Goal: Task Accomplishment & Management: Complete application form

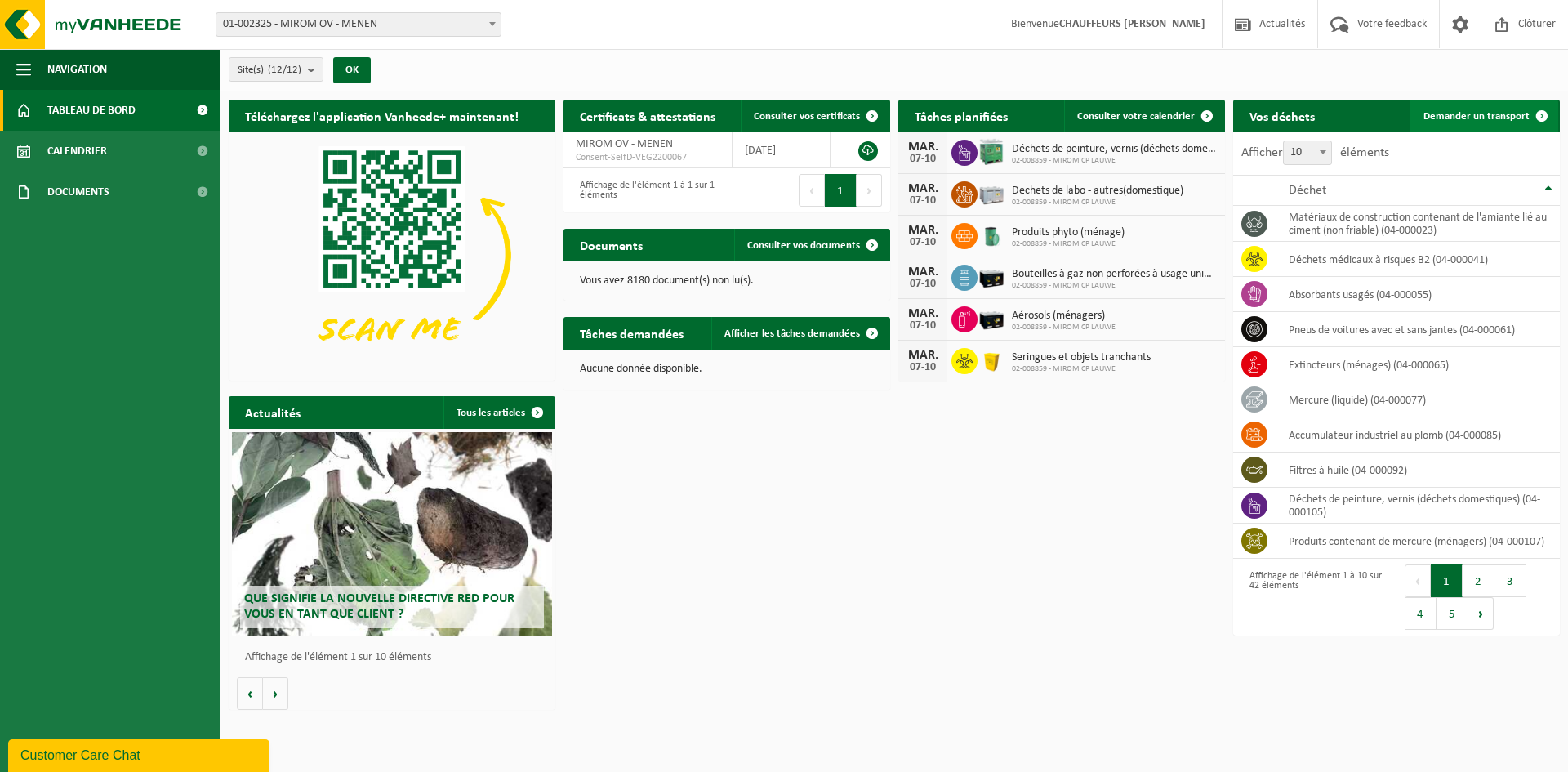
click at [1454, 115] on span "Demander un transport" at bounding box center [1477, 116] width 106 height 11
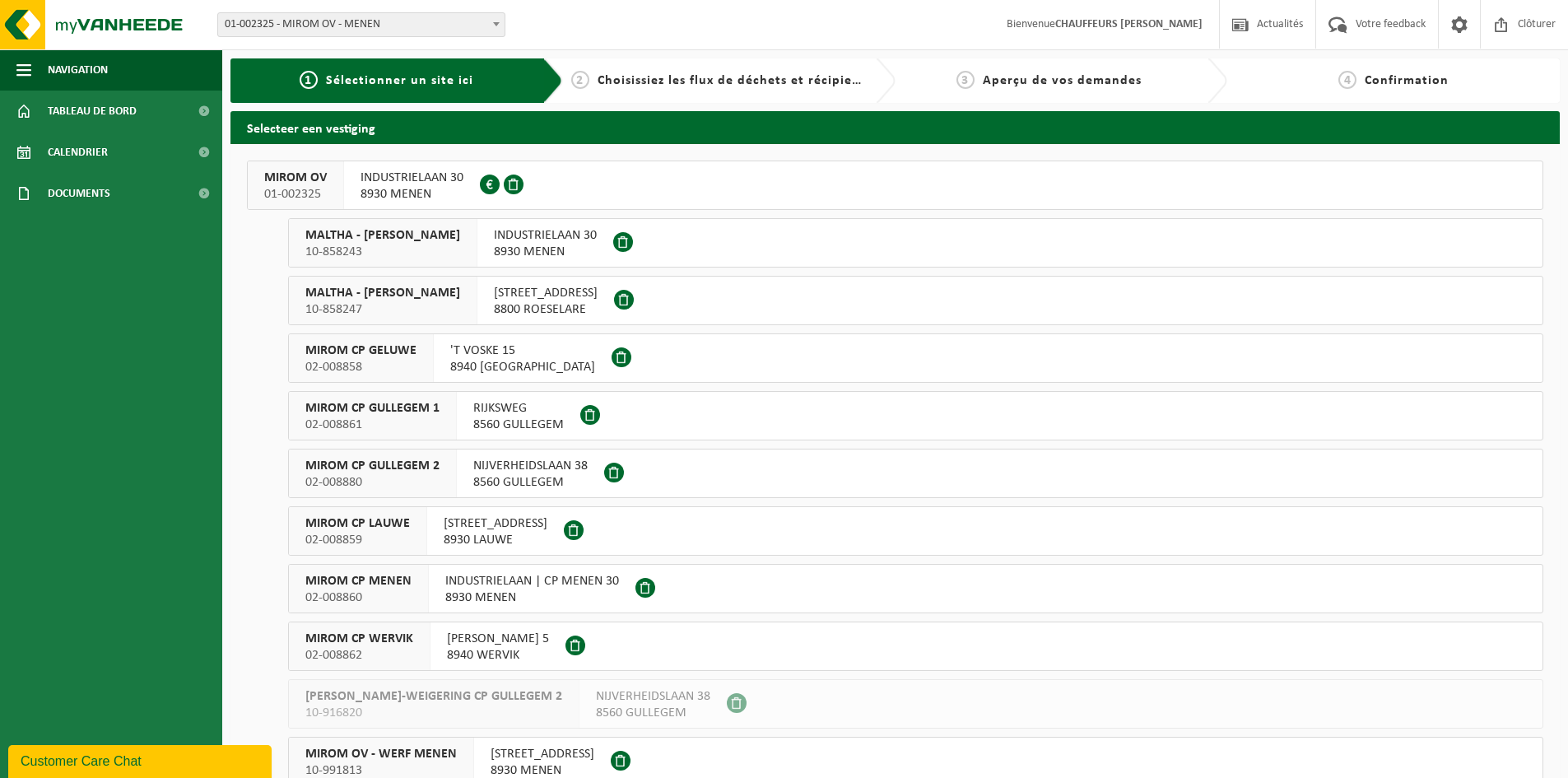
click at [297, 183] on span "MIROM OV" at bounding box center [295, 177] width 63 height 17
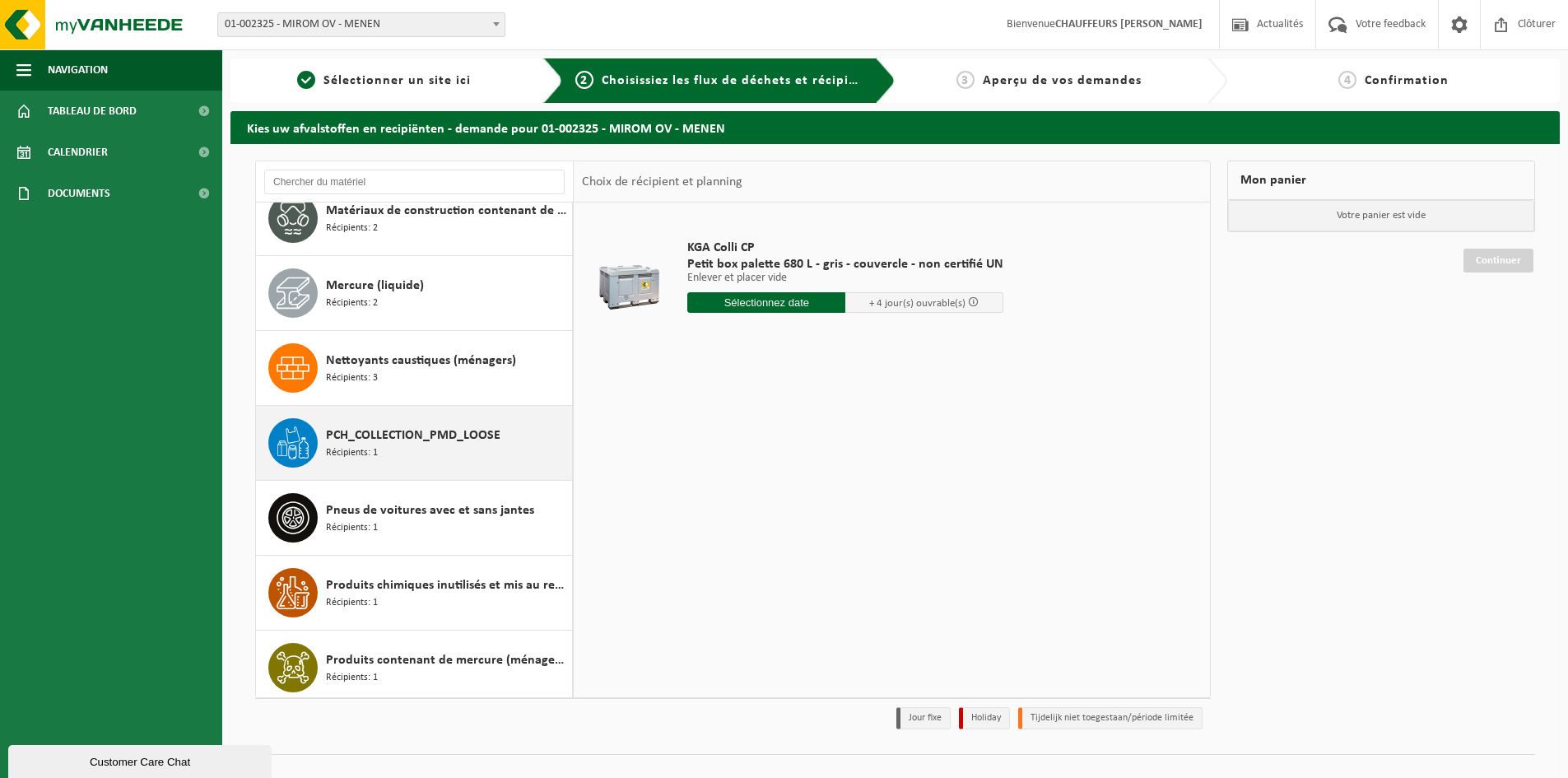
click at [400, 445] on span "PCH_COLLECTION_PMD_LOOSE" at bounding box center [413, 435] width 175 height 19
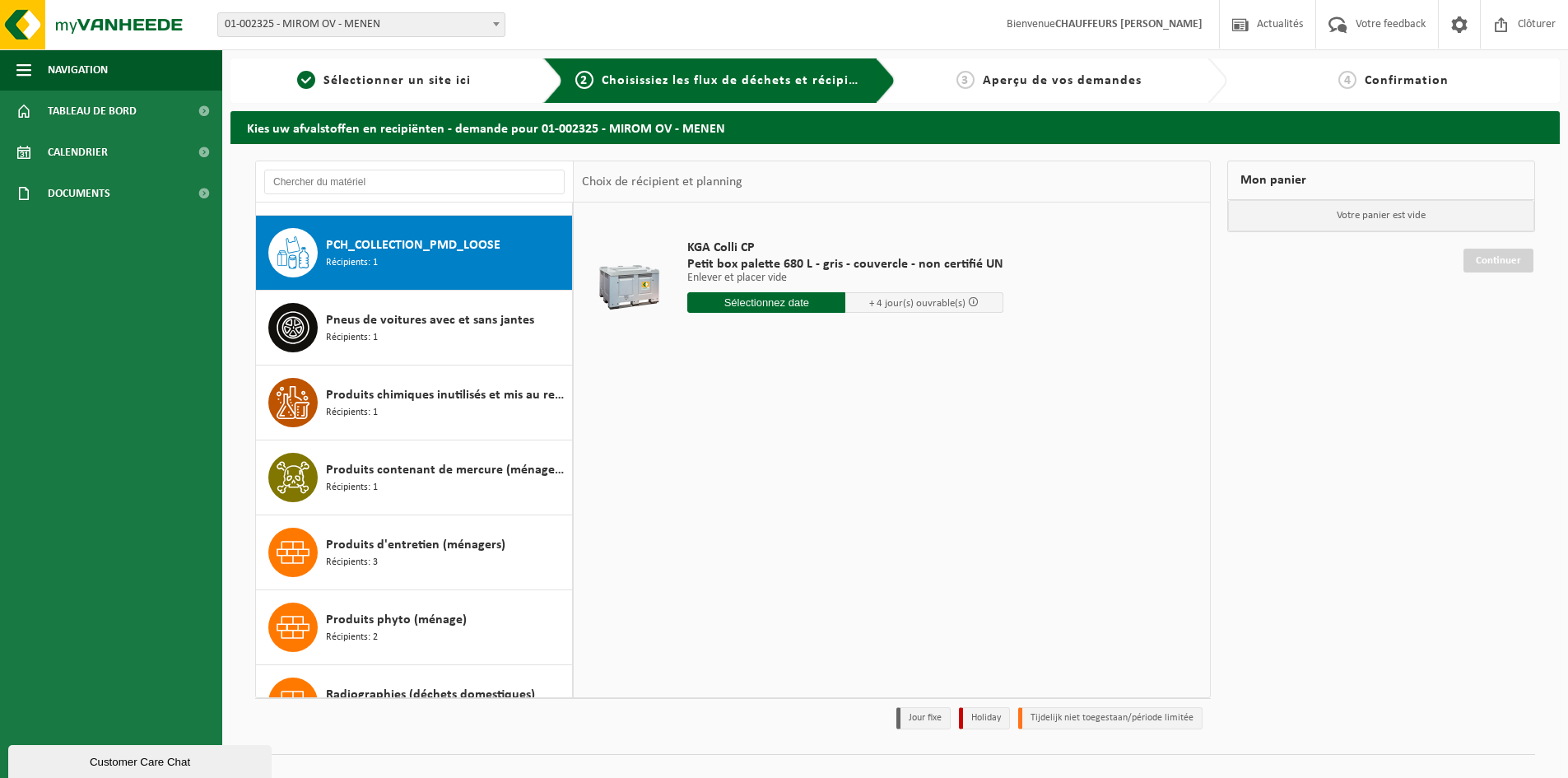
scroll to position [1723, 0]
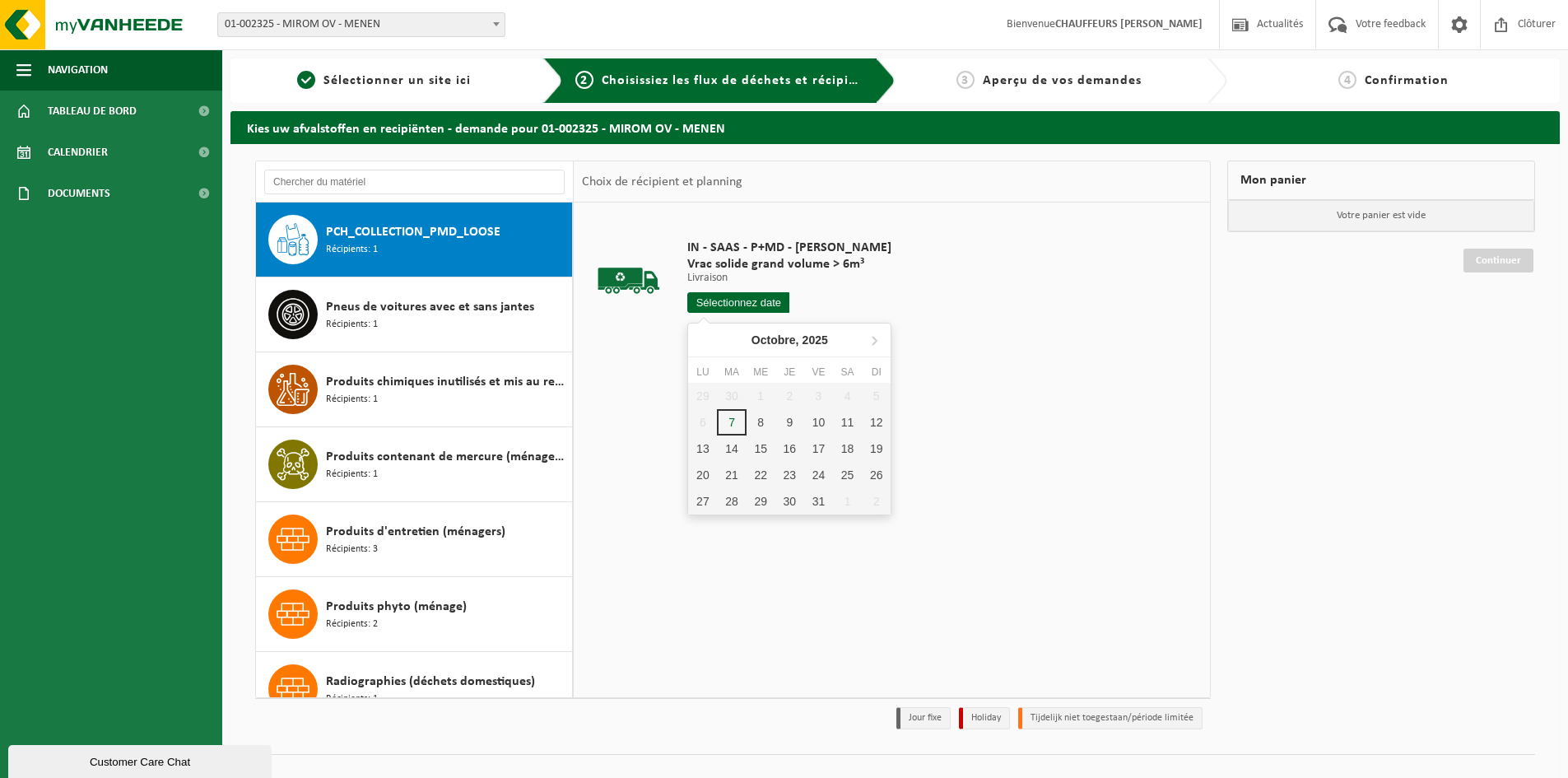
click at [760, 299] on input "text" at bounding box center [738, 302] width 102 height 20
click at [759, 423] on div "8" at bounding box center [761, 423] width 29 height 27
type input "à partir de 2025-10-08"
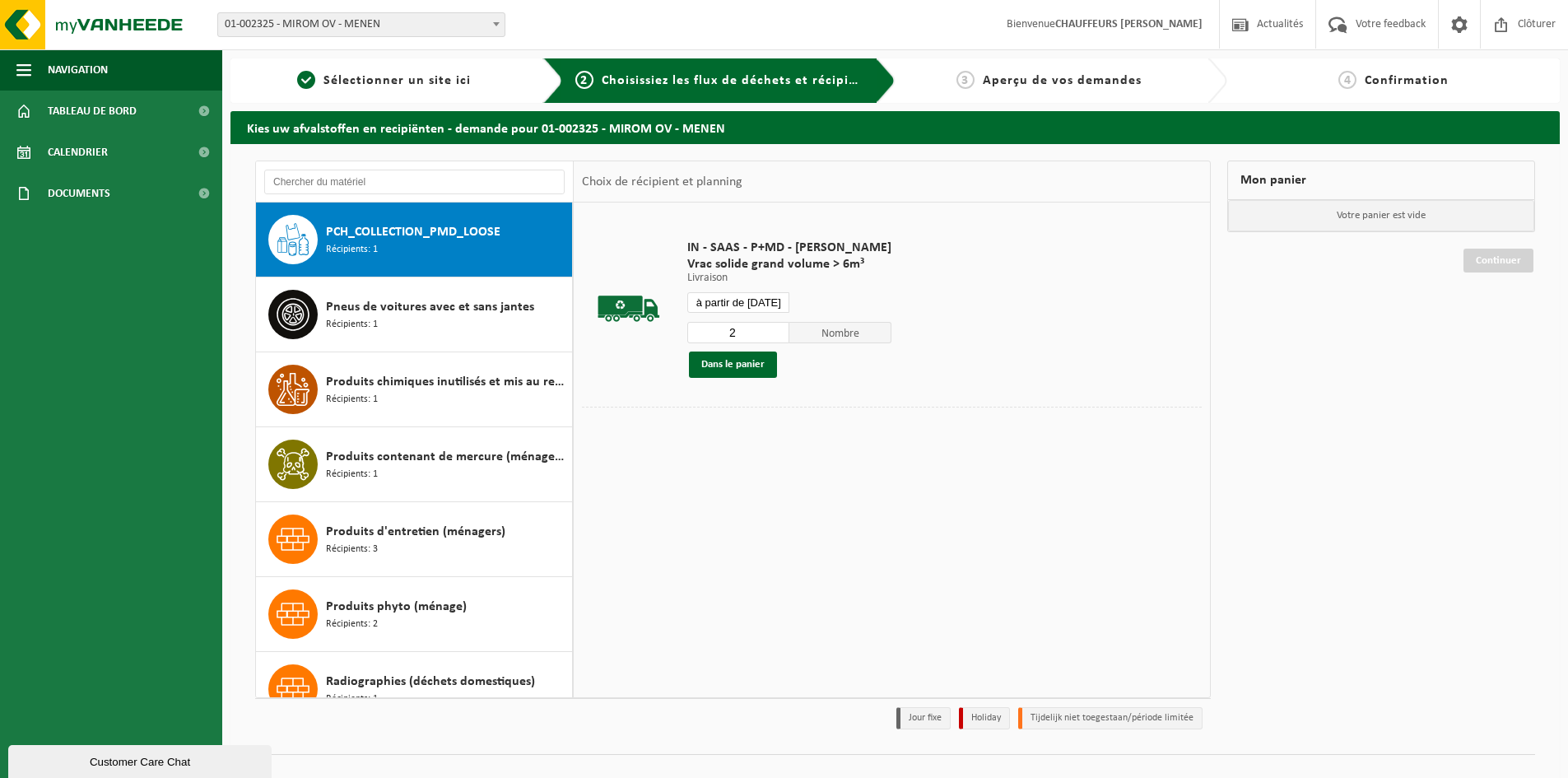
click at [772, 326] on input "2" at bounding box center [738, 332] width 102 height 21
click at [772, 326] on input "3" at bounding box center [738, 332] width 102 height 21
click at [772, 326] on input "4" at bounding box center [738, 332] width 102 height 21
click at [772, 326] on input "5" at bounding box center [738, 332] width 102 height 21
click at [772, 338] on input "4" at bounding box center [738, 332] width 102 height 21
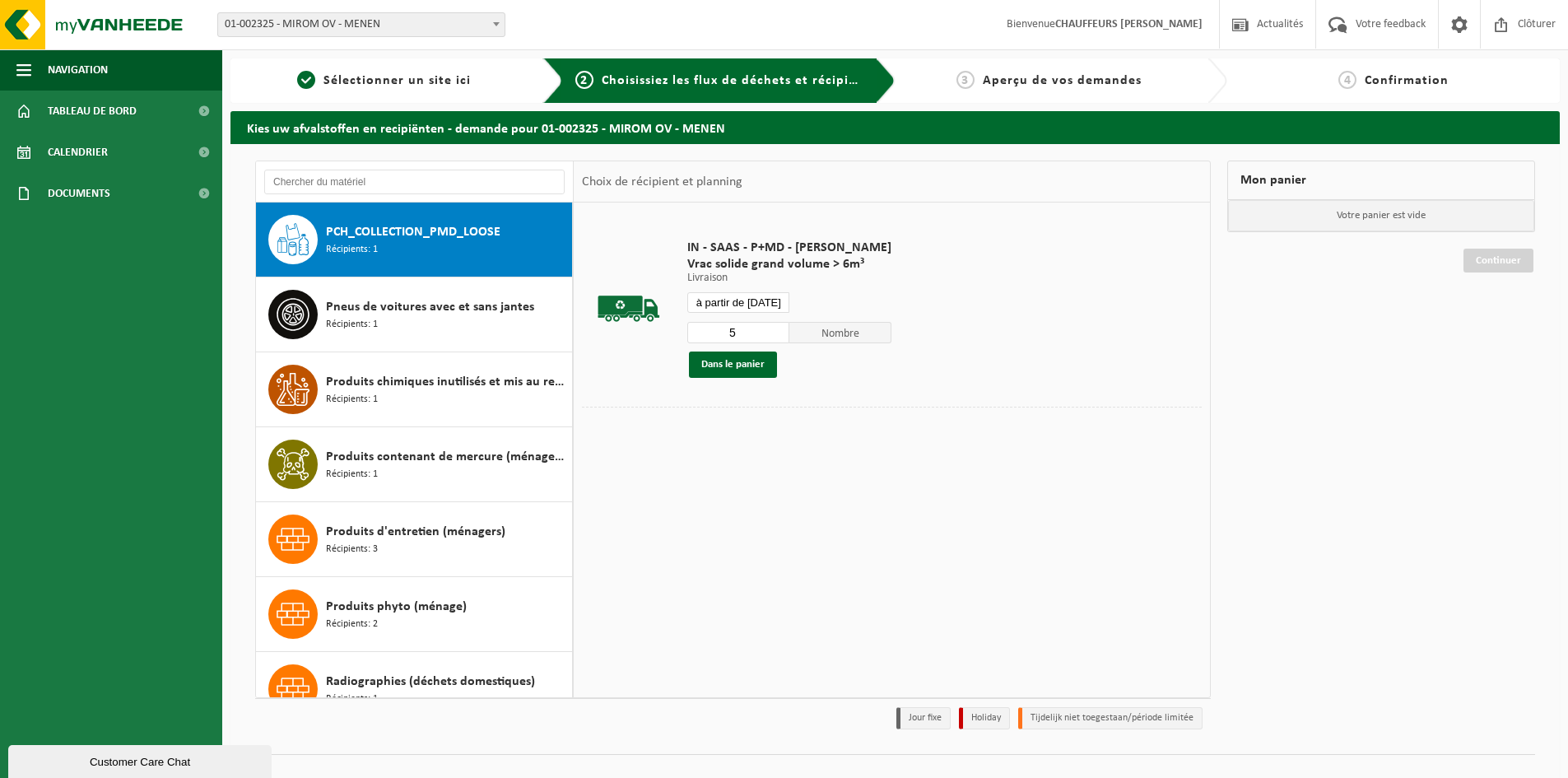
type input "5"
click at [777, 327] on input "5" at bounding box center [738, 332] width 102 height 21
click at [726, 365] on button "Dans le panier" at bounding box center [732, 365] width 88 height 27
drag, startPoint x: 738, startPoint y: 370, endPoint x: 754, endPoint y: 371, distance: 16.0
click at [741, 370] on button "Dans le panier" at bounding box center [732, 365] width 88 height 27
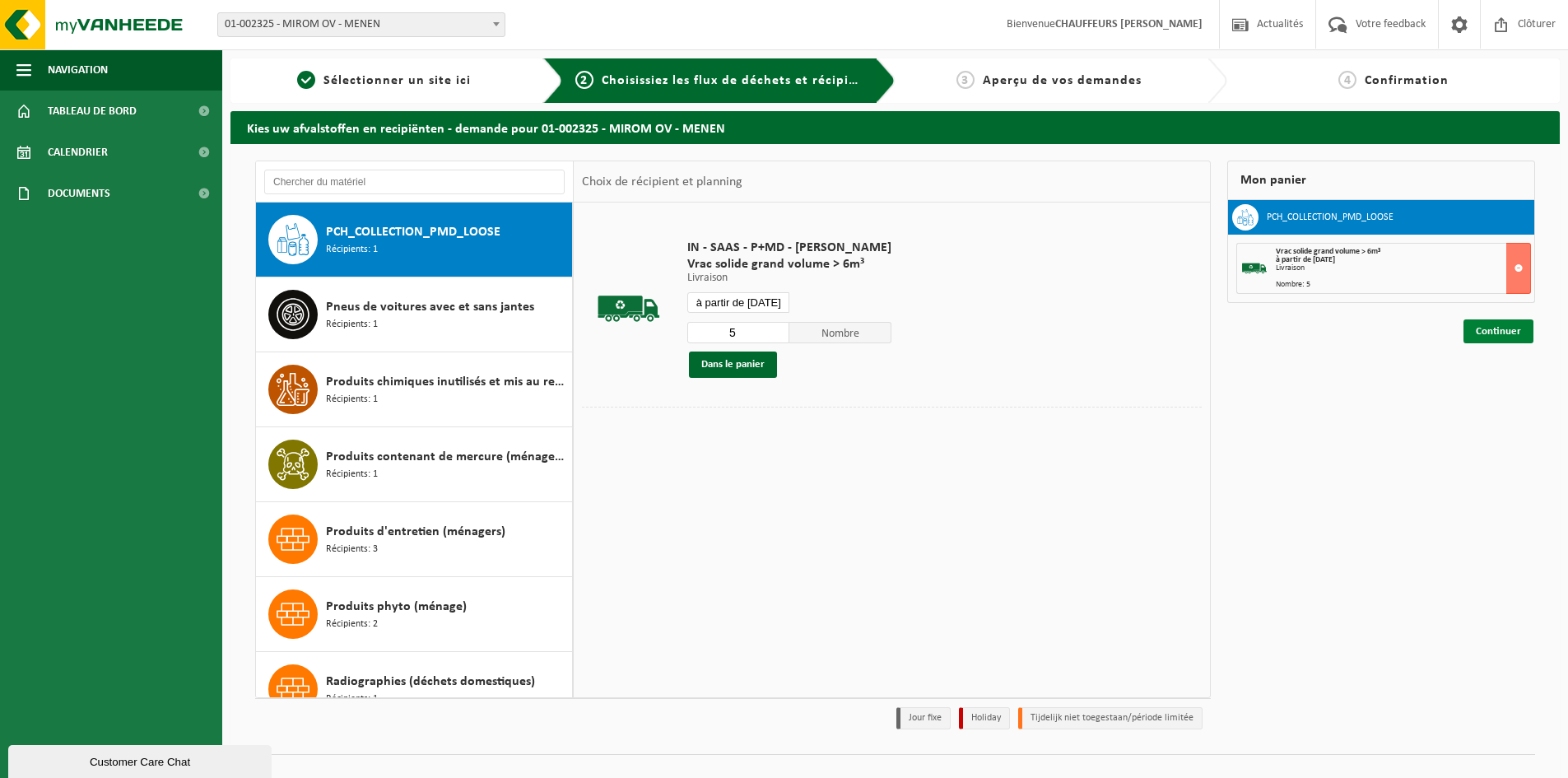
click at [1488, 329] on link "Continuer" at bounding box center [1498, 331] width 70 height 24
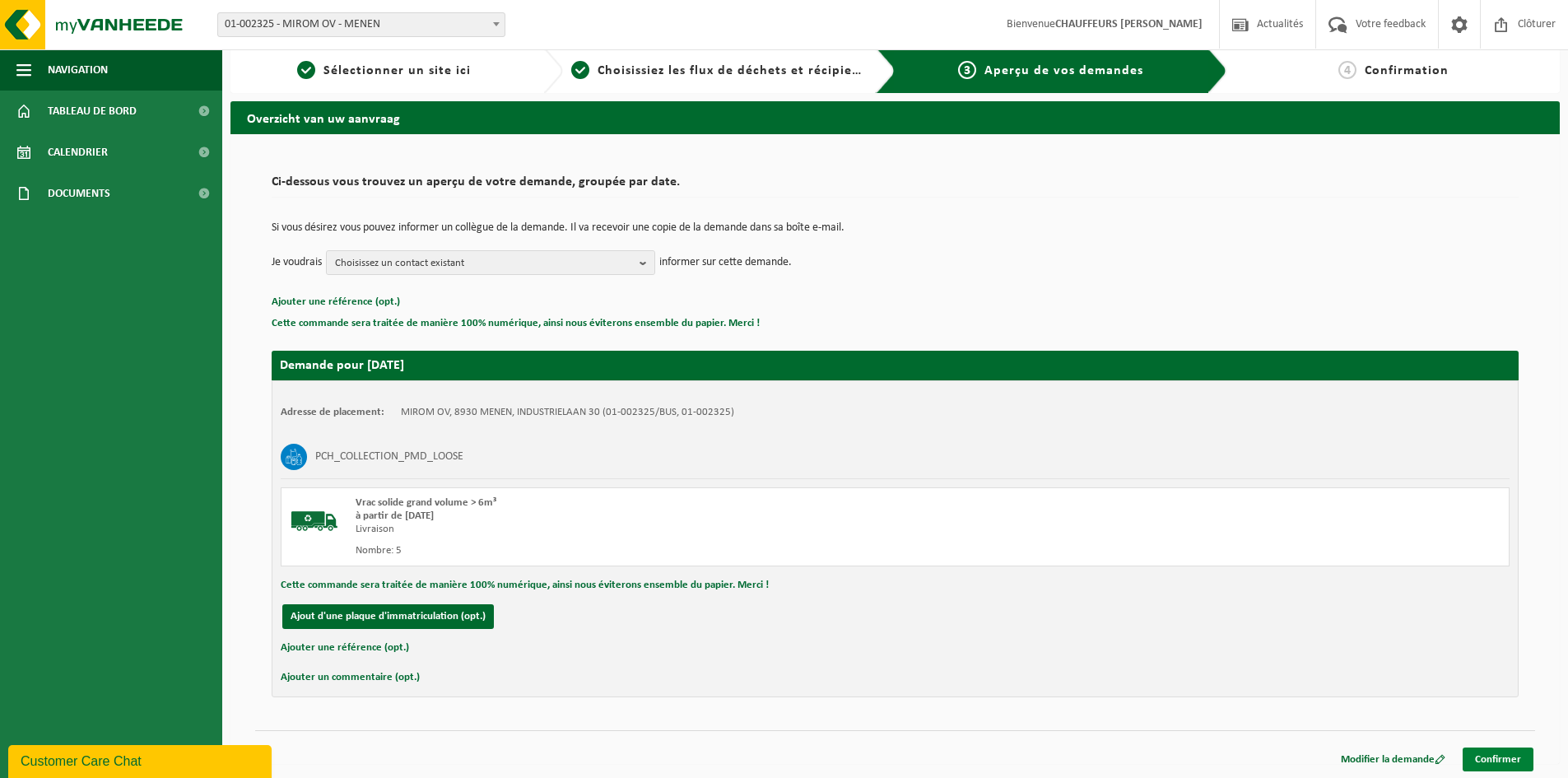
scroll to position [12, 0]
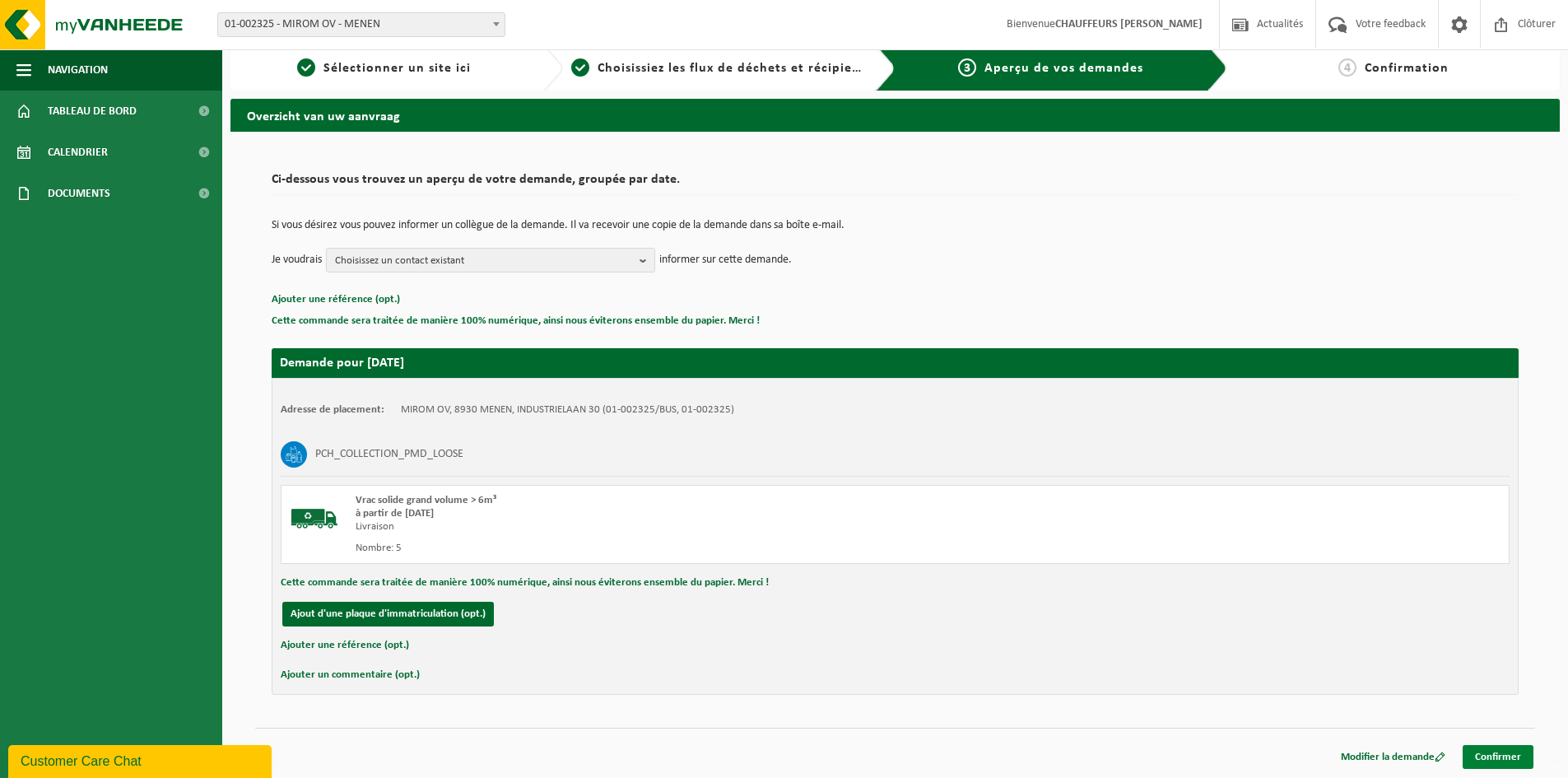
click at [1499, 753] on link "Confirmer" at bounding box center [1498, 757] width 71 height 24
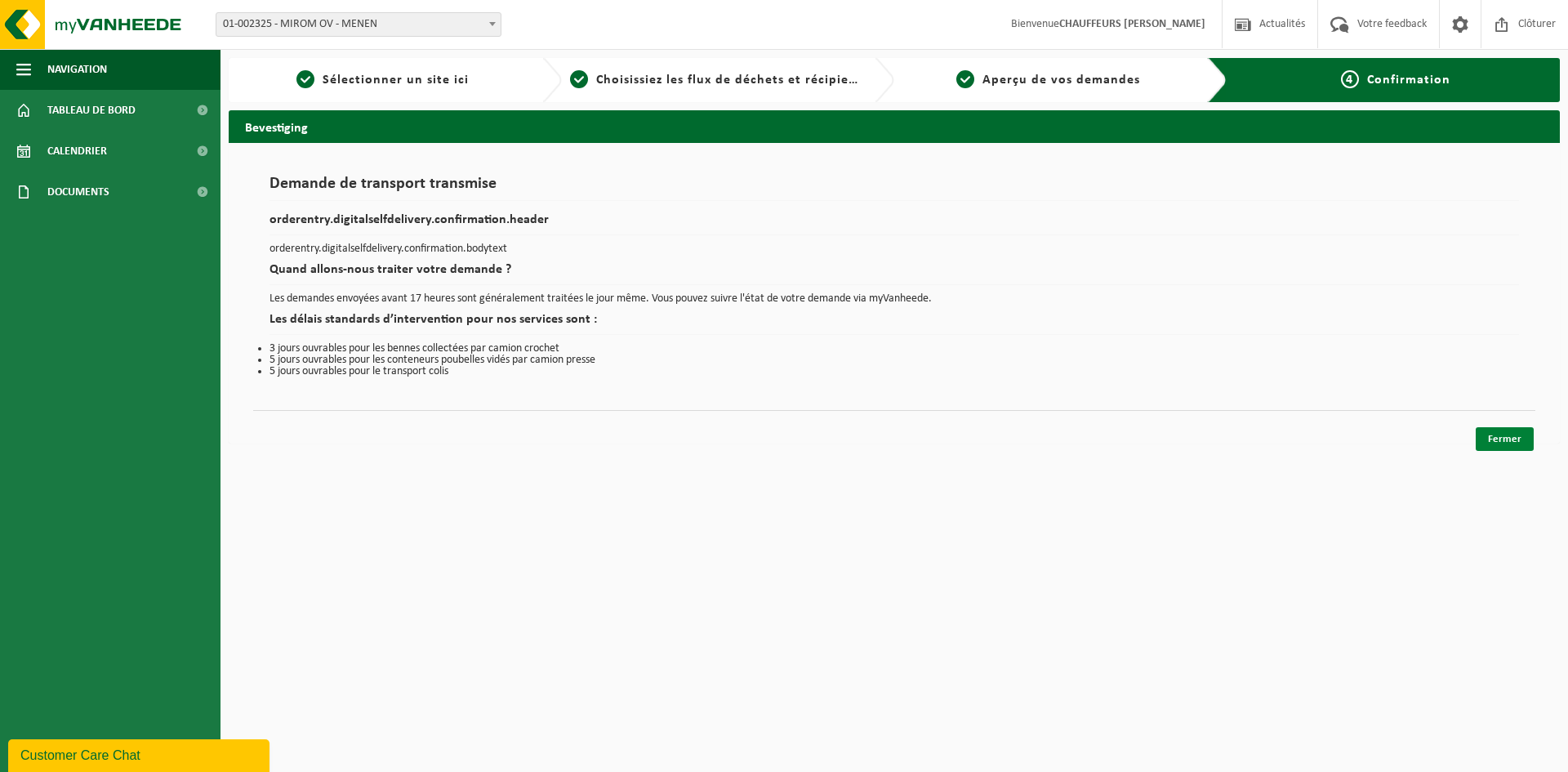
click at [1511, 438] on link "Fermer" at bounding box center [1506, 439] width 58 height 24
